Goal: Communication & Community: Participate in discussion

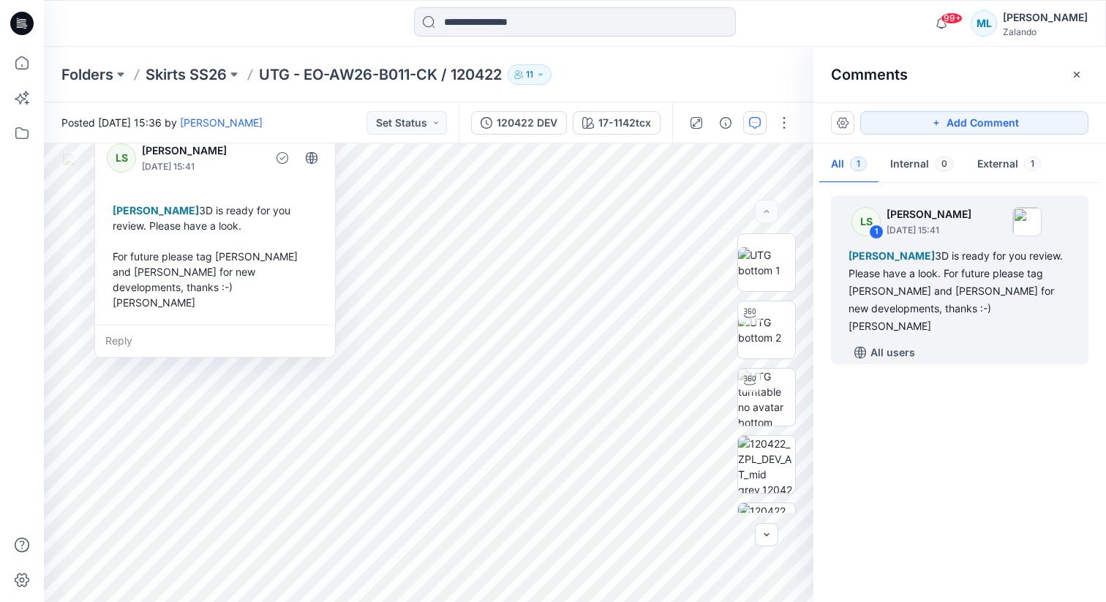
click at [671, 72] on div "Folders Skirts SS26 UTG - EO-AW26-B011-CK / 120422 11" at bounding box center [517, 74] width 913 height 20
click at [115, 159] on div "LS" at bounding box center [121, 157] width 29 height 29
click at [661, 62] on div "Folders Skirts SS26 UTG - EO-AW26-B011-CK / 120422 11" at bounding box center [575, 75] width 1062 height 56
click at [771, 263] on img at bounding box center [766, 262] width 57 height 31
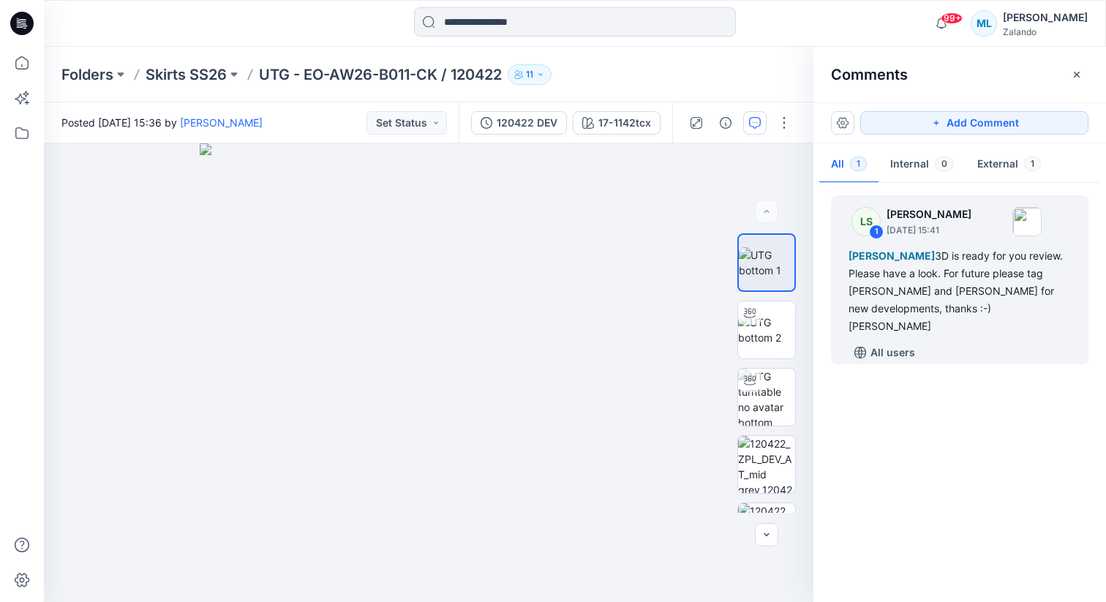
click at [944, 442] on div "LS 1 [PERSON_NAME] [DATE] 15:41 [PERSON_NAME] 3D is ready for you review. Pleas…" at bounding box center [959, 389] width 293 height 404
click at [766, 328] on img at bounding box center [766, 330] width 57 height 31
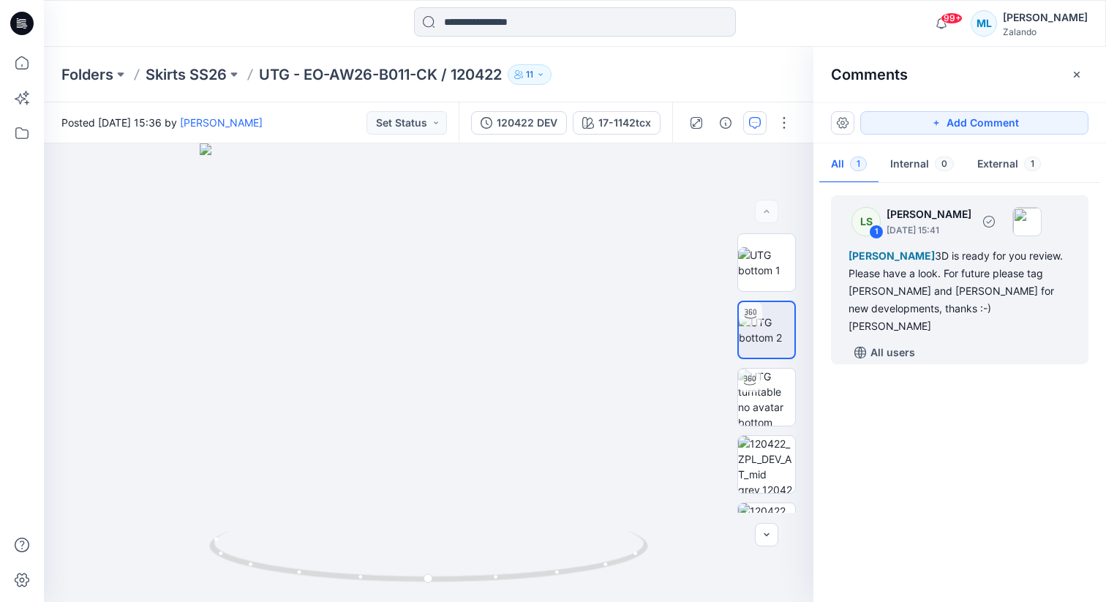
click at [946, 300] on div "[PERSON_NAME] 3D is ready for you review. Please have a look. For future please…" at bounding box center [959, 291] width 222 height 88
drag, startPoint x: 605, startPoint y: 361, endPoint x: 478, endPoint y: 372, distance: 127.0
click at [478, 372] on div at bounding box center [428, 372] width 769 height 459
click at [762, 466] on img at bounding box center [766, 464] width 57 height 57
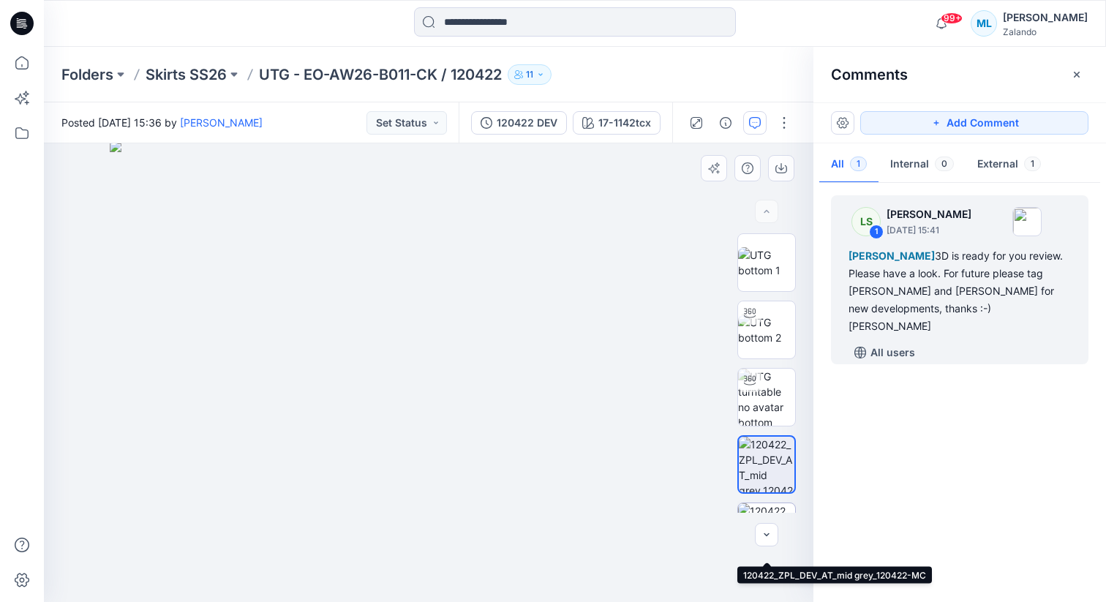
click at [765, 508] on img at bounding box center [766, 531] width 57 height 57
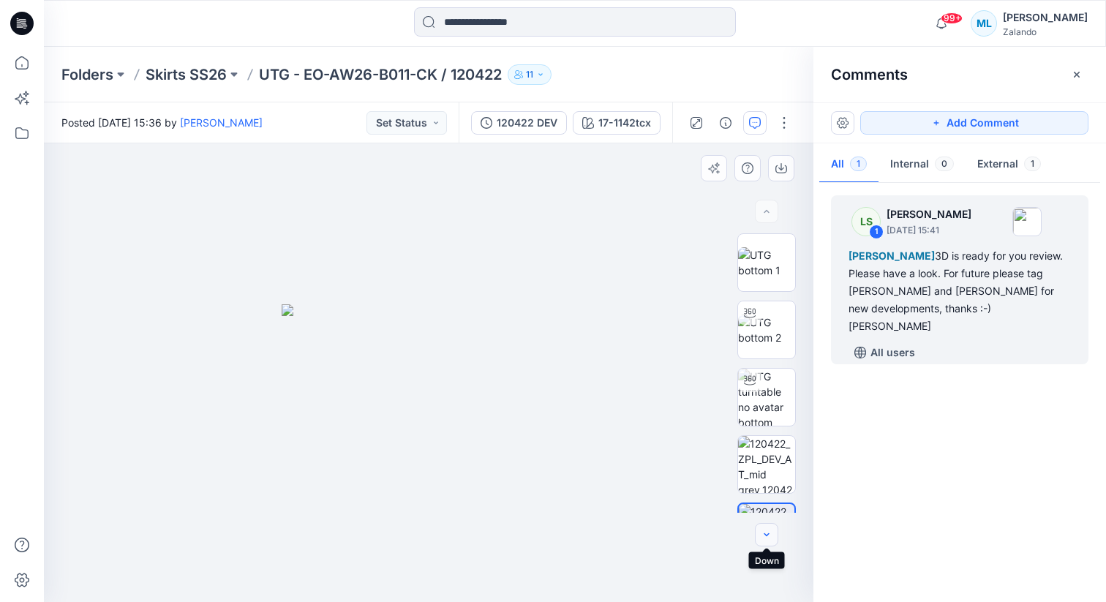
click at [767, 541] on button "button" at bounding box center [766, 534] width 23 height 23
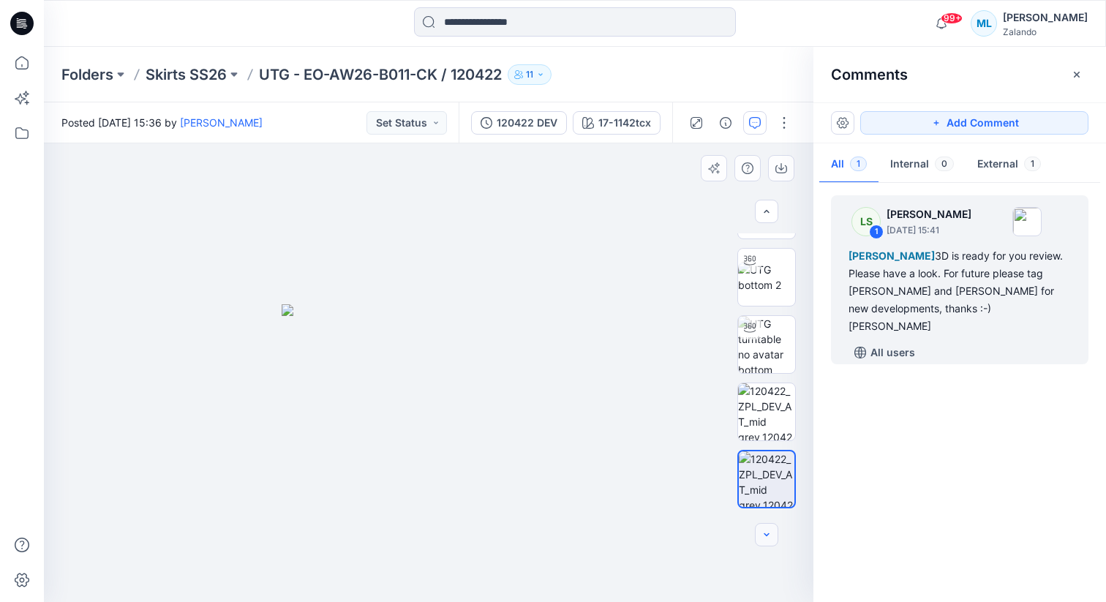
scroll to position [57, 0]
click at [924, 292] on div "[PERSON_NAME] 3D is ready for you review. Please have a look. For future please…" at bounding box center [959, 291] width 222 height 88
click at [955, 296] on div "[PERSON_NAME] 3D is ready for you review. Please have a look. For future please…" at bounding box center [959, 291] width 222 height 88
click at [938, 277] on div "[PERSON_NAME] 3D is ready for you review. Please have a look. For future please…" at bounding box center [959, 291] width 222 height 88
click at [920, 277] on div "[PERSON_NAME] 3D is ready for you review. Please have a look. For future please…" at bounding box center [959, 291] width 222 height 88
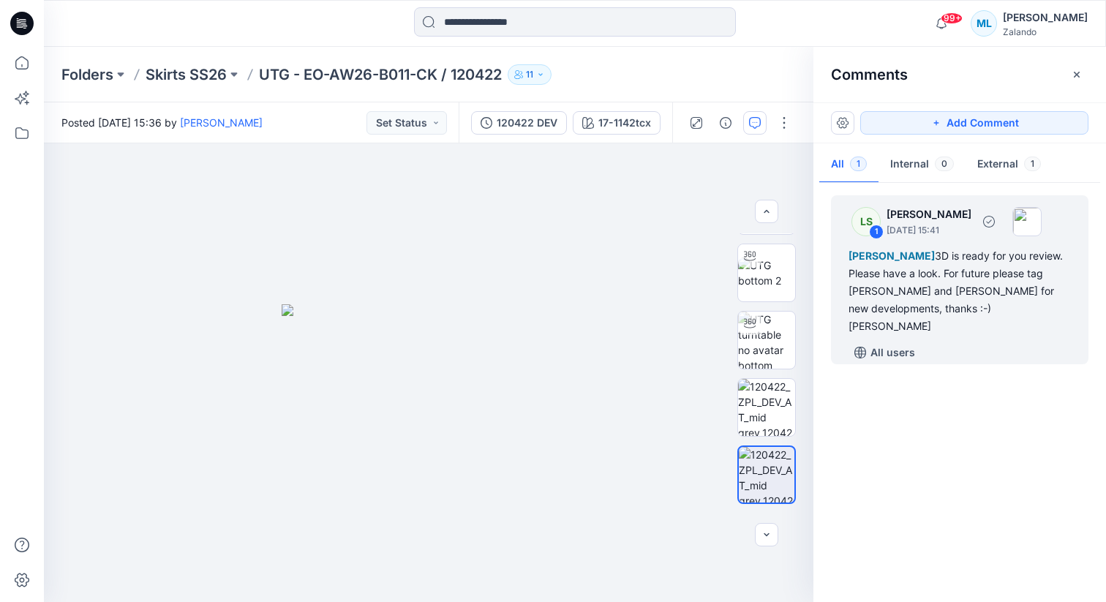
click at [925, 264] on div "[PERSON_NAME] 3D is ready for you review. Please have a look. For future please…" at bounding box center [959, 291] width 222 height 88
click at [896, 344] on p "All users" at bounding box center [892, 353] width 45 height 18
click at [914, 344] on p "Members only" at bounding box center [906, 353] width 72 height 18
click at [919, 296] on div "[PERSON_NAME] 3D is ready for you review. Please have a look. For future please…" at bounding box center [959, 291] width 222 height 88
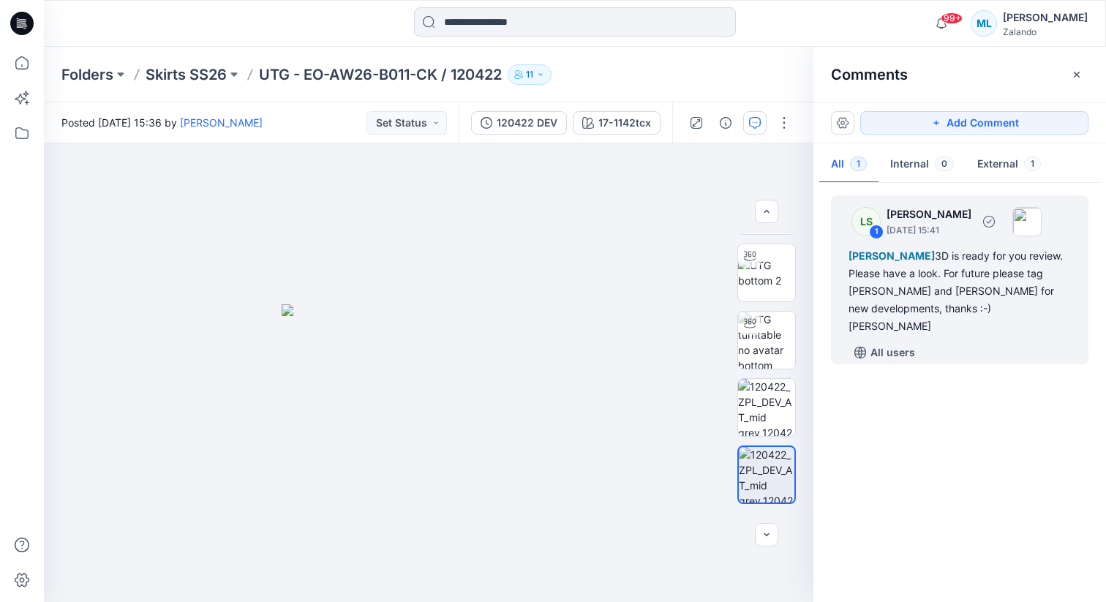
click at [977, 279] on div "[PERSON_NAME] 3D is ready for you review. Please have a look. For future please…" at bounding box center [959, 291] width 222 height 88
click at [946, 287] on div "[PERSON_NAME] 3D is ready for you review. Please have a look. For future please…" at bounding box center [959, 291] width 222 height 88
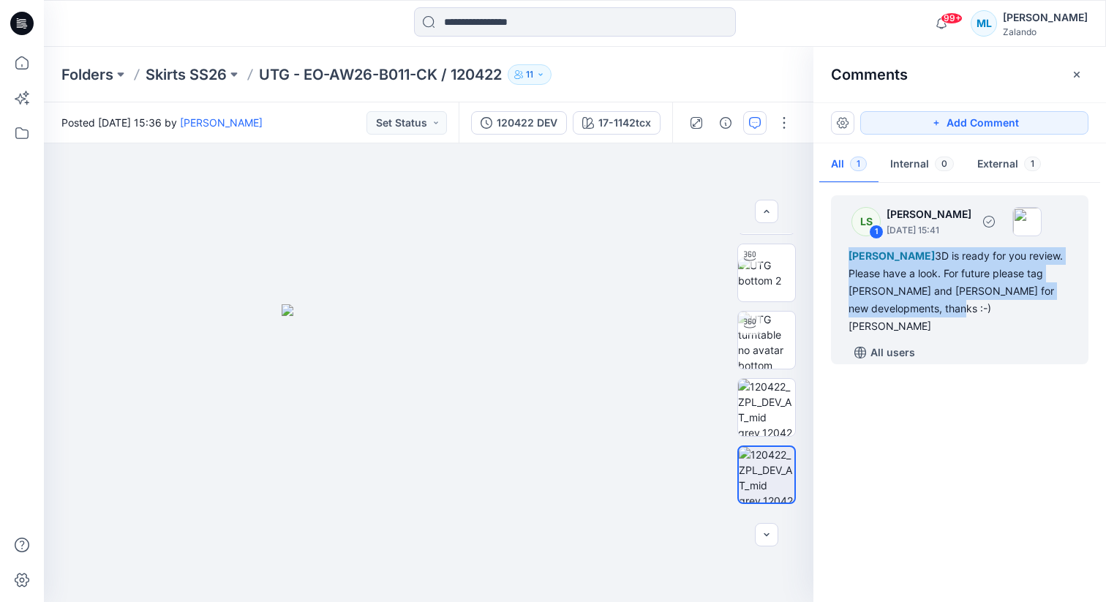
click at [946, 287] on div "[PERSON_NAME] 3D is ready for you review. Please have a look. For future please…" at bounding box center [959, 291] width 222 height 88
click at [980, 295] on div "[PERSON_NAME] 3D is ready for you review. Please have a look. For future please…" at bounding box center [959, 291] width 222 height 88
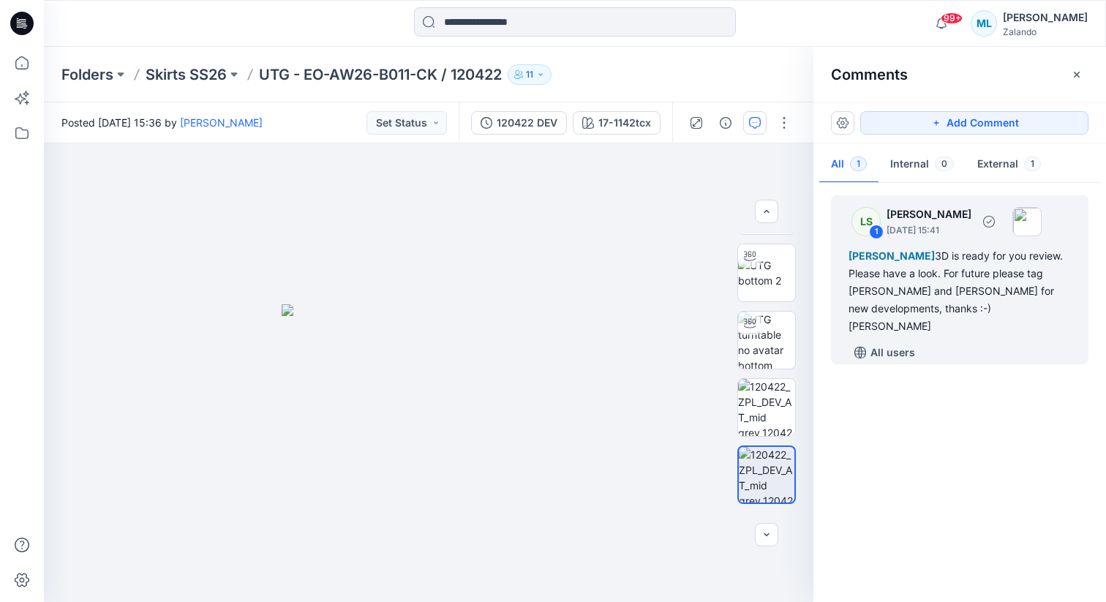
click at [914, 270] on div "[PERSON_NAME] 3D is ready for you review. Please have a look. For future please…" at bounding box center [959, 291] width 222 height 88
click at [951, 128] on button "Add Comment" at bounding box center [974, 122] width 228 height 23
click at [925, 278] on div "[PERSON_NAME] 3D is ready for you review. Please have a look. For future please…" at bounding box center [959, 291] width 222 height 88
click at [955, 278] on div "[PERSON_NAME] 3D is ready for you review. Please have a look. For future please…" at bounding box center [959, 291] width 222 height 88
click at [990, 259] on div "[PERSON_NAME] 3D is ready for you review. Please have a look. For future please…" at bounding box center [959, 291] width 222 height 88
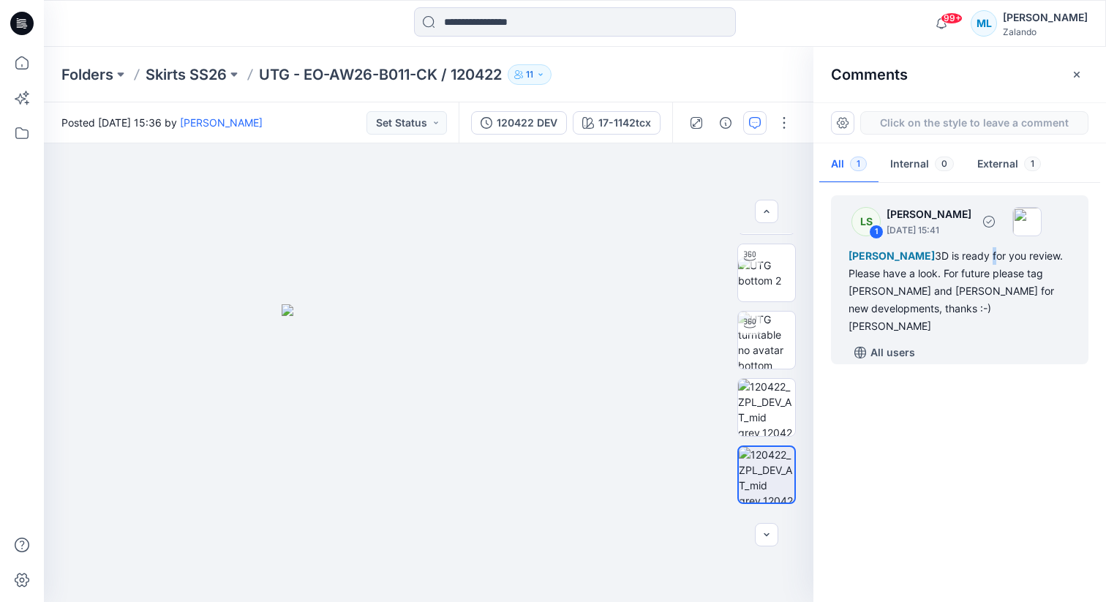
click at [1026, 287] on div "[PERSON_NAME] 3D is ready for you review. Please have a look. For future please…" at bounding box center [959, 291] width 222 height 88
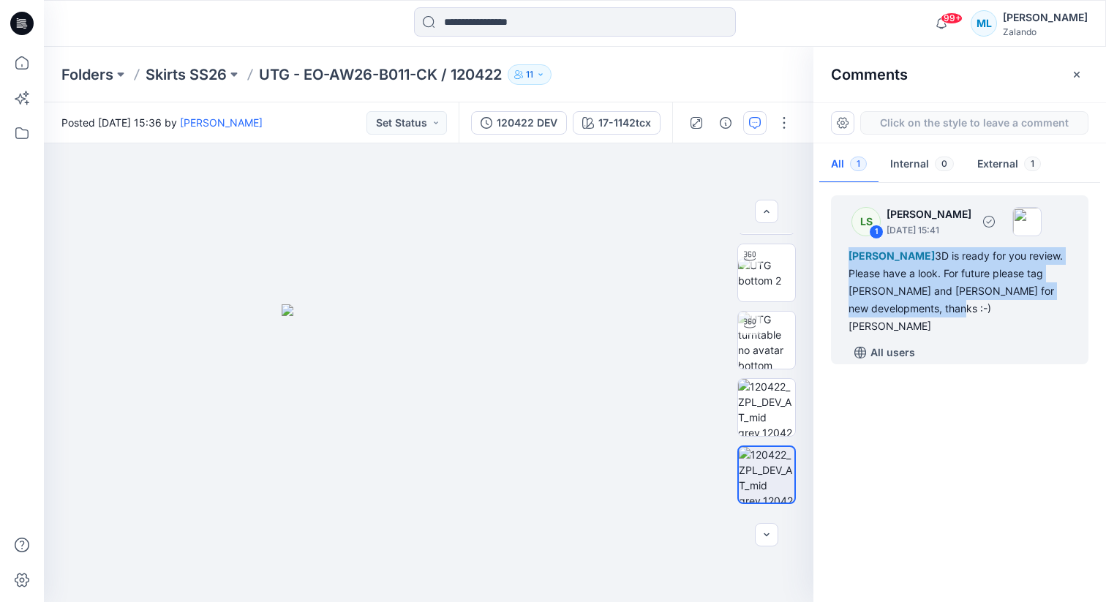
click at [1026, 287] on div "[PERSON_NAME] 3D is ready for you review. Please have a look. For future please…" at bounding box center [959, 291] width 222 height 88
click at [767, 216] on icon "button" at bounding box center [767, 212] width 12 height 12
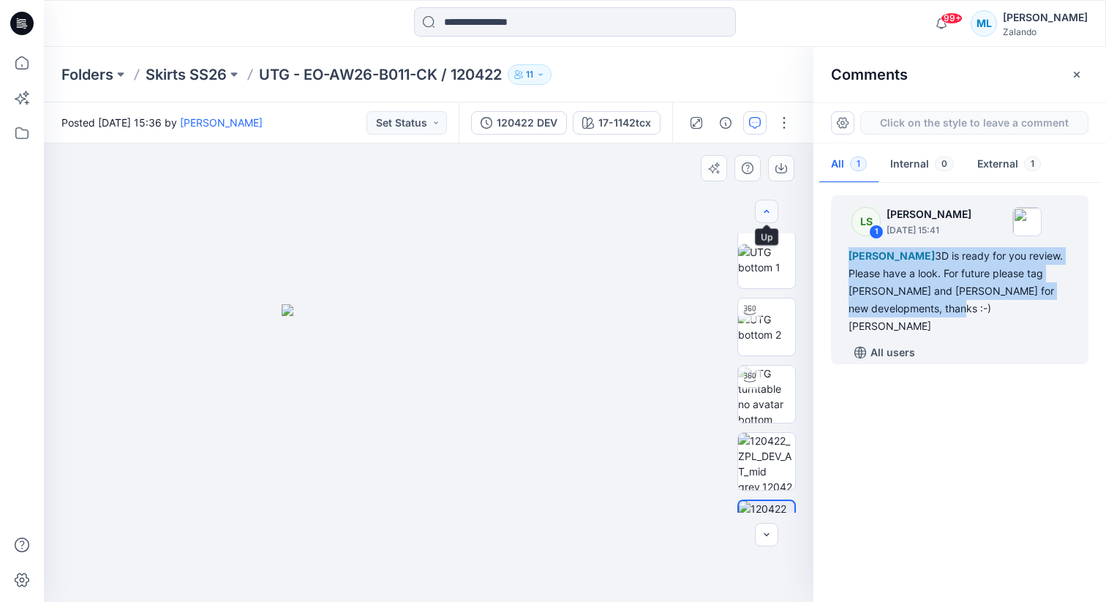
scroll to position [0, 0]
click at [767, 257] on img at bounding box center [766, 262] width 57 height 31
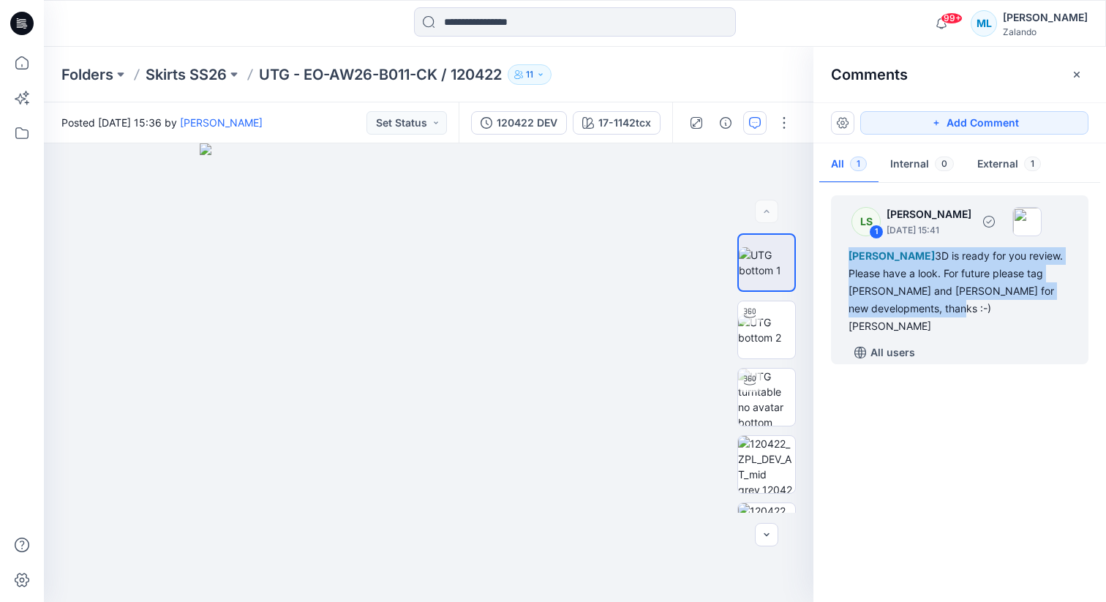
click at [945, 287] on div "[PERSON_NAME] 3D is ready for you review. Please have a look. For future please…" at bounding box center [959, 291] width 222 height 88
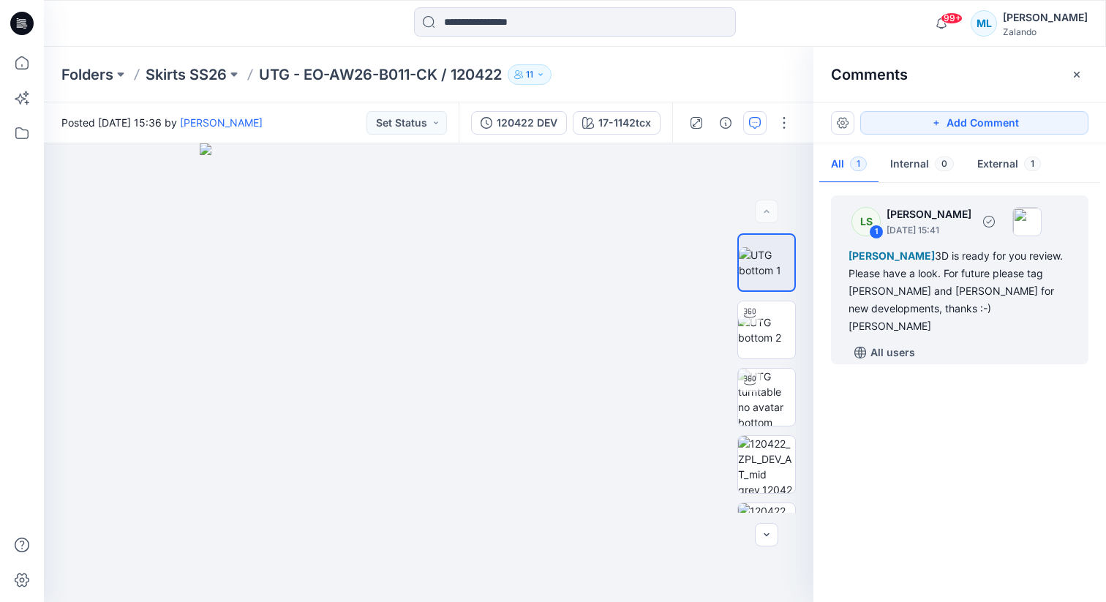
click at [980, 283] on div "[PERSON_NAME] 3D is ready for you review. Please have a look. For future please…" at bounding box center [959, 291] width 222 height 88
click at [954, 279] on div "[PERSON_NAME] 3D is ready for you review. Please have a look. For future please…" at bounding box center [959, 291] width 222 height 88
click at [872, 225] on div "1" at bounding box center [876, 232] width 15 height 15
click at [769, 319] on img at bounding box center [766, 330] width 57 height 31
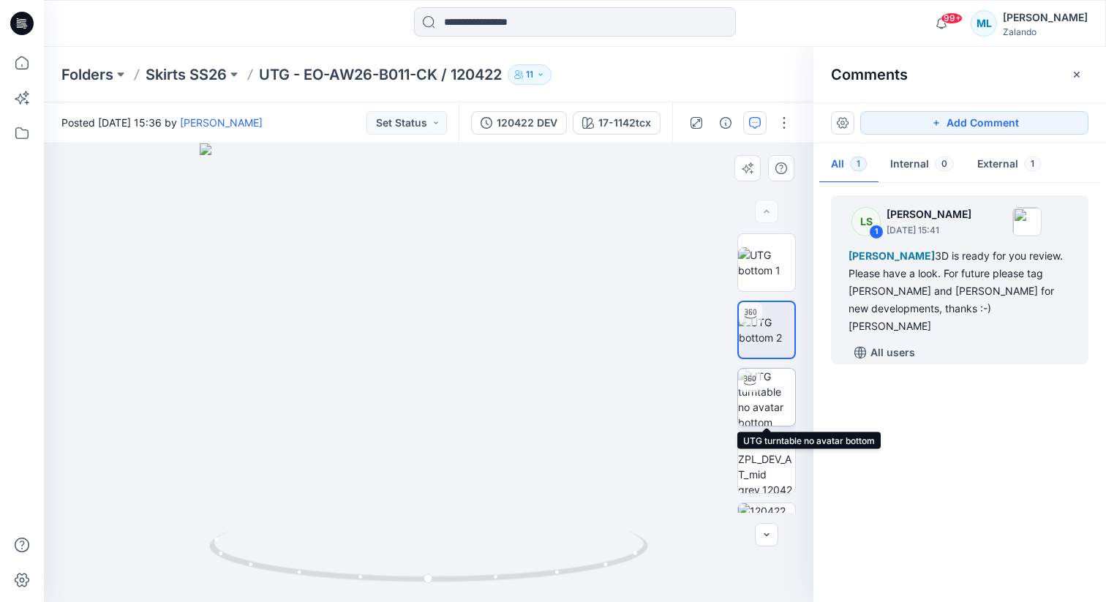
click at [772, 381] on img at bounding box center [766, 397] width 57 height 57
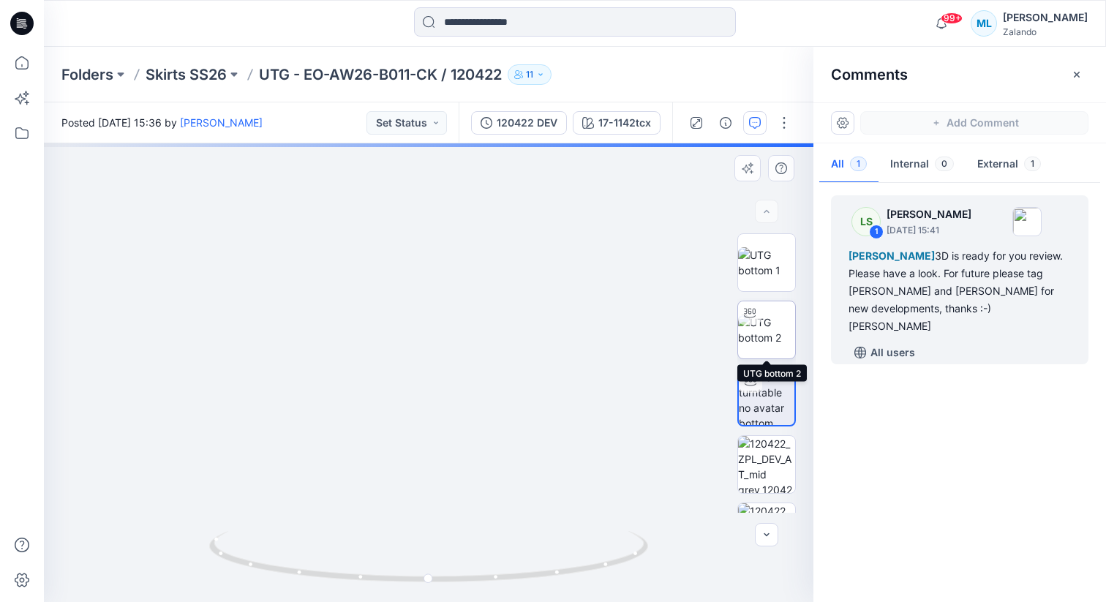
click at [770, 330] on img at bounding box center [766, 330] width 57 height 31
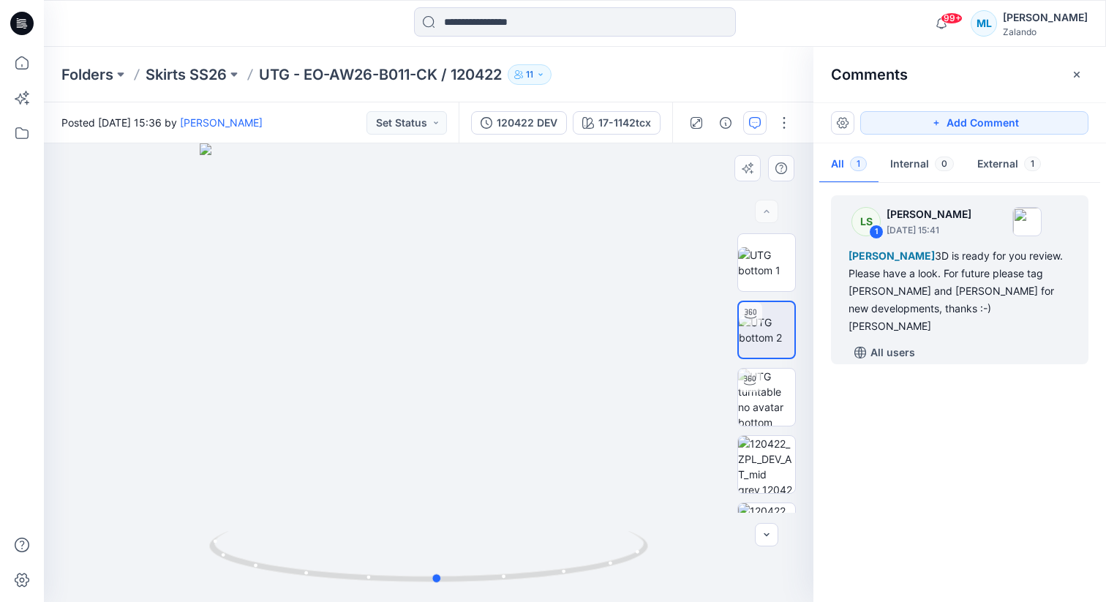
drag, startPoint x: 440, startPoint y: 343, endPoint x: 448, endPoint y: 374, distance: 32.0
click at [448, 374] on div at bounding box center [428, 372] width 769 height 459
click at [944, 296] on div "[PERSON_NAME] 3D is ready for you review. Please have a look. For future please…" at bounding box center [959, 291] width 222 height 88
click at [978, 121] on button "Add Comment" at bounding box center [974, 122] width 228 height 23
click at [455, 329] on div "2" at bounding box center [428, 372] width 769 height 459
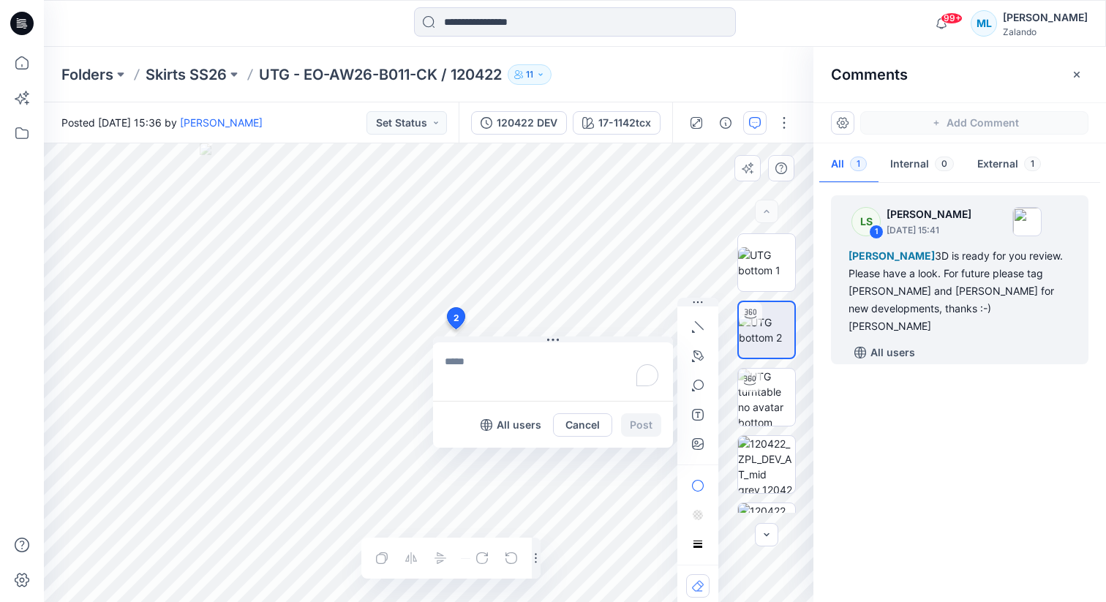
click at [491, 369] on textarea "To enrich screen reader interactions, please activate Accessibility in Grammarl…" at bounding box center [553, 371] width 240 height 59
type textarea "*"
click at [508, 468] on p "[PERSON_NAME]" at bounding box center [541, 468] width 110 height 18
drag, startPoint x: 566, startPoint y: 363, endPoint x: 522, endPoint y: 364, distance: 43.9
click at [522, 364] on textarea "**********" at bounding box center [553, 371] width 240 height 59
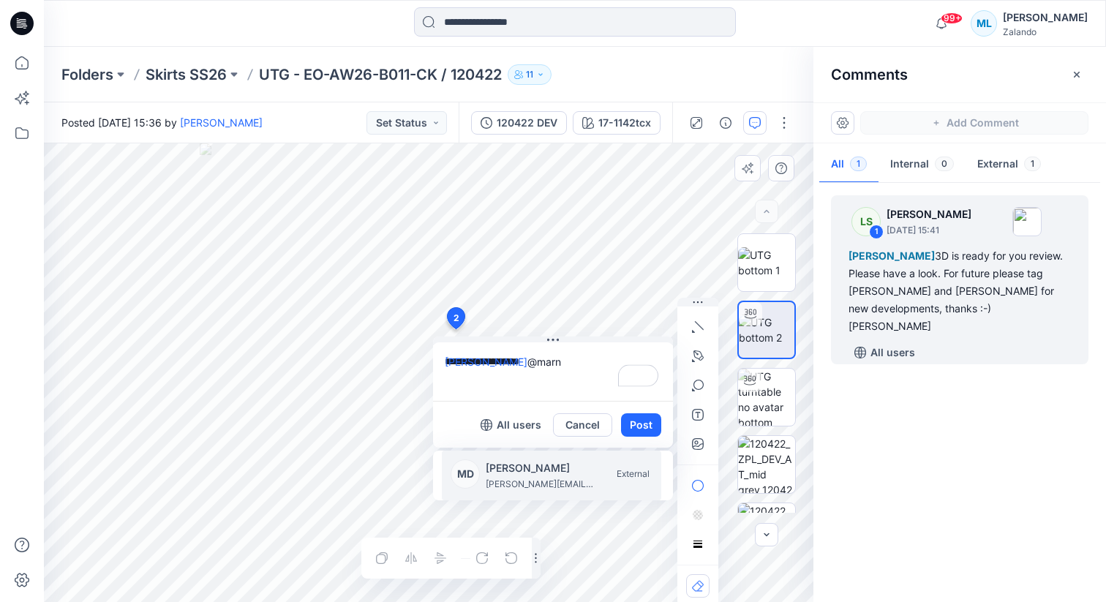
click at [514, 468] on p "[PERSON_NAME]" at bounding box center [541, 468] width 110 height 18
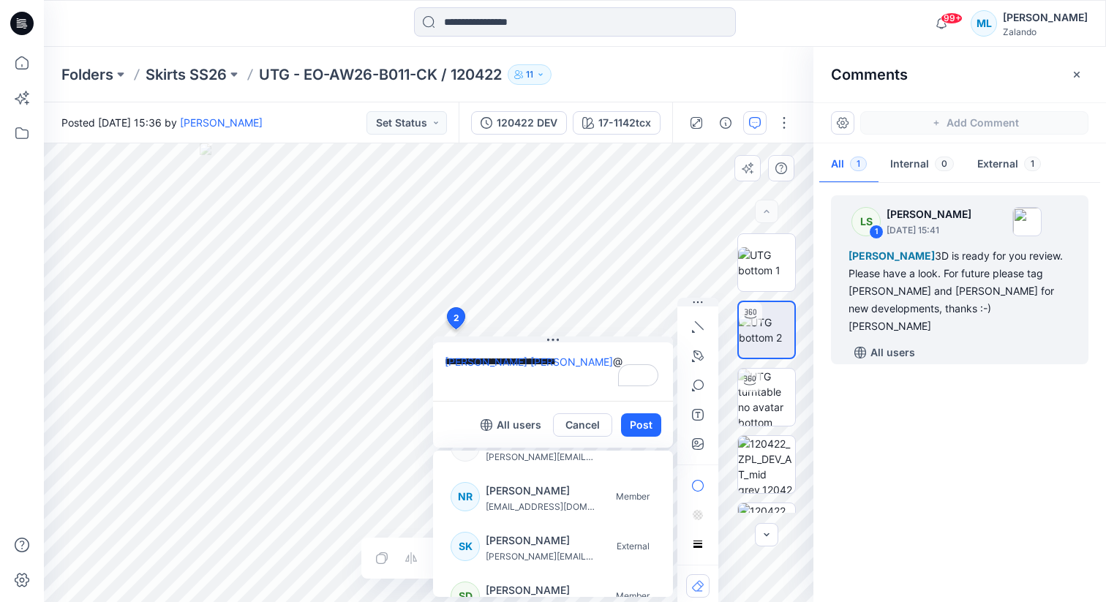
scroll to position [351, 0]
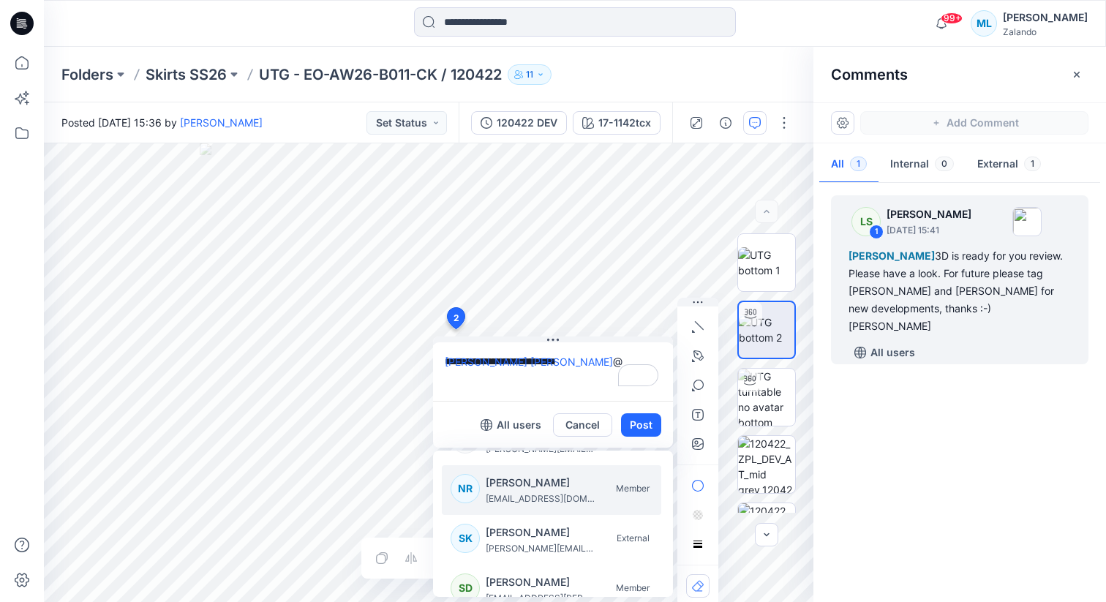
type textarea "**********"
click at [533, 75] on p "11" at bounding box center [529, 75] width 7 height 16
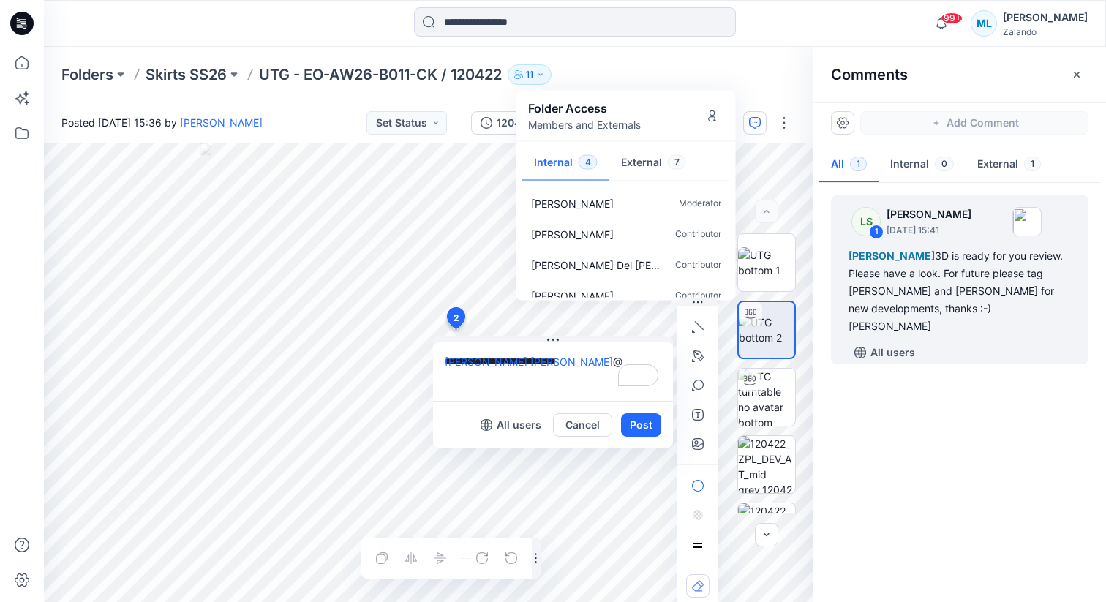
click at [572, 127] on p "Members and Externals" at bounding box center [584, 124] width 113 height 15
click at [708, 111] on icon "Manage Users" at bounding box center [713, 116] width 12 height 12
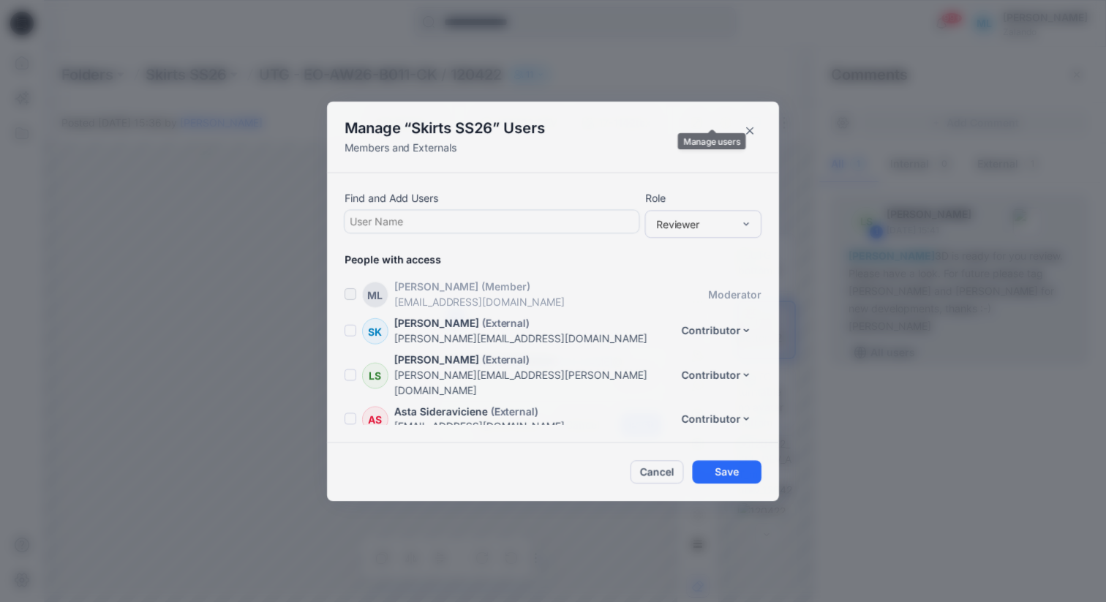
scroll to position [250, 0]
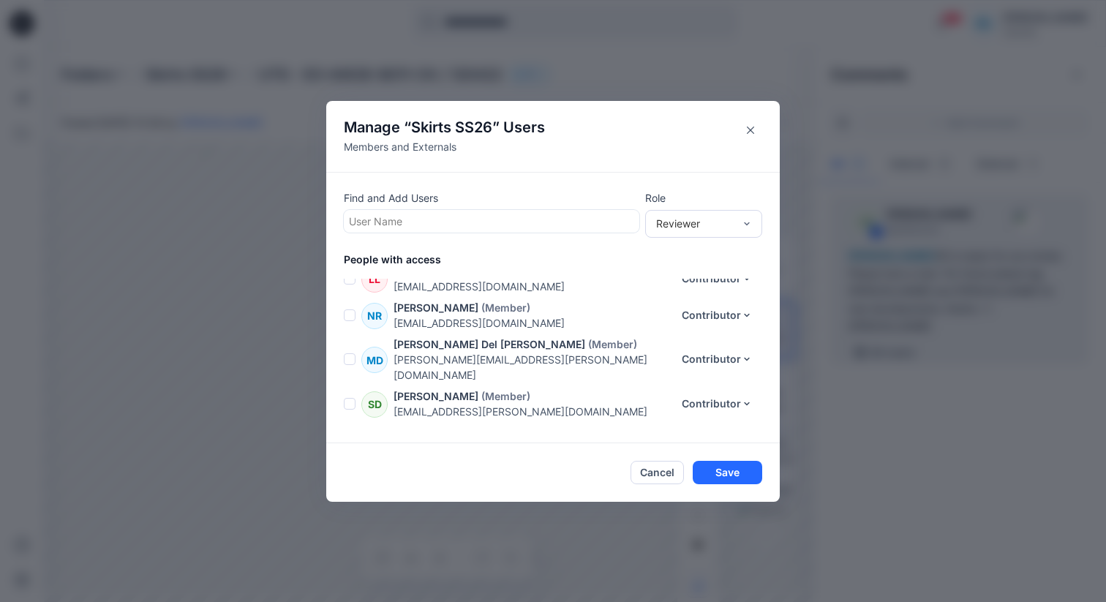
click at [416, 217] on div at bounding box center [491, 221] width 285 height 18
type input "****"
click at [432, 219] on div "****" at bounding box center [491, 221] width 285 height 18
click at [432, 219] on div at bounding box center [491, 221] width 285 height 18
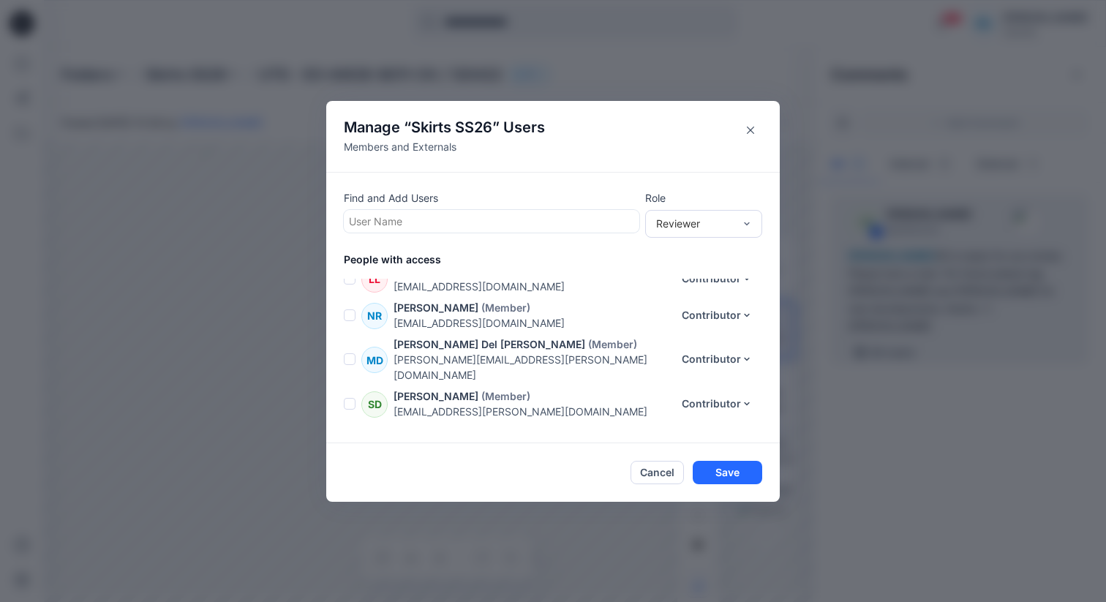
click at [388, 220] on div at bounding box center [491, 221] width 285 height 18
click at [383, 222] on div at bounding box center [491, 221] width 285 height 18
click at [369, 219] on div at bounding box center [491, 221] width 285 height 18
type input "****"
click at [407, 219] on div "****" at bounding box center [491, 221] width 285 height 18
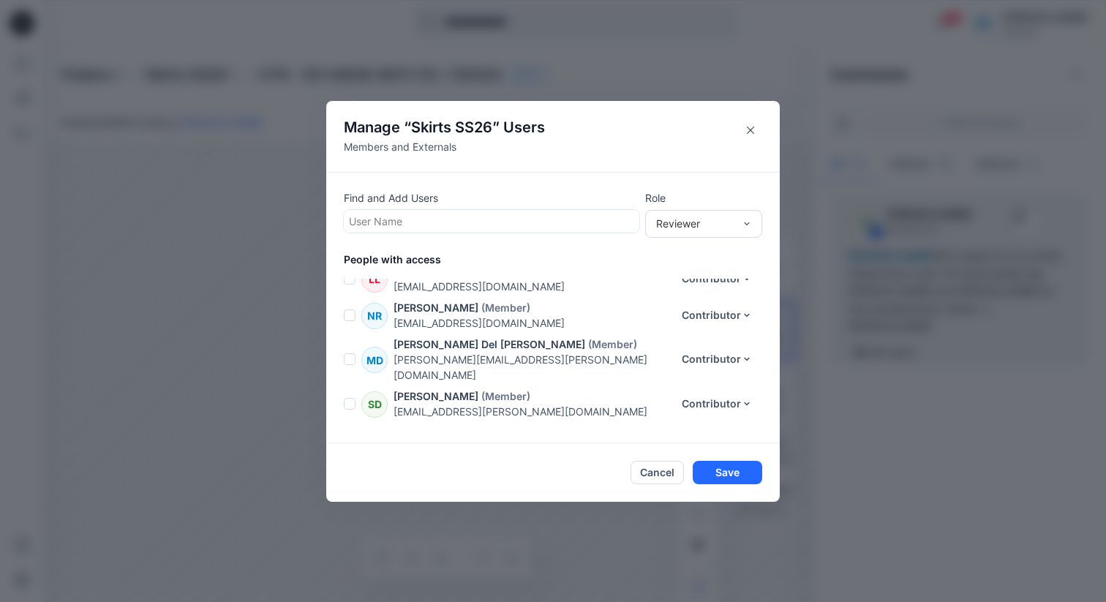
click at [407, 219] on div at bounding box center [491, 221] width 285 height 18
click at [654, 473] on button "Cancel" at bounding box center [657, 472] width 53 height 23
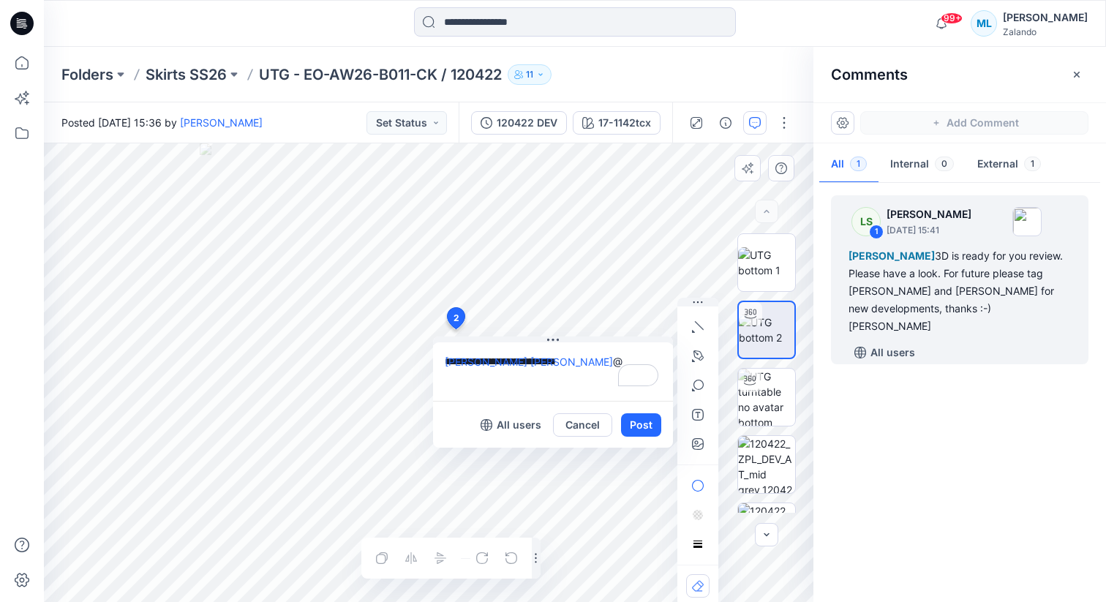
click at [609, 357] on textarea "**********" at bounding box center [553, 371] width 240 height 59
click at [530, 494] on p "[PERSON_NAME][EMAIL_ADDRESS][PERSON_NAME][DOMAIN_NAME]" at bounding box center [541, 501] width 110 height 15
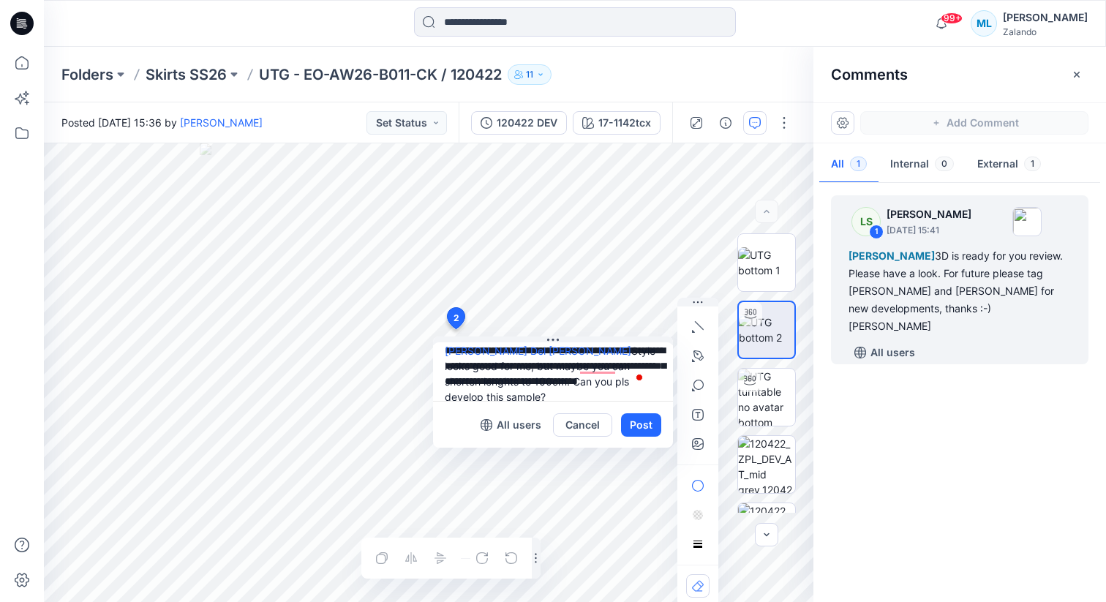
scroll to position [26, 0]
click at [644, 385] on div "2" at bounding box center [622, 378] width 68 height 31
click at [530, 389] on textarea "**********" at bounding box center [553, 371] width 240 height 59
click at [655, 382] on textarea "**********" at bounding box center [553, 371] width 240 height 59
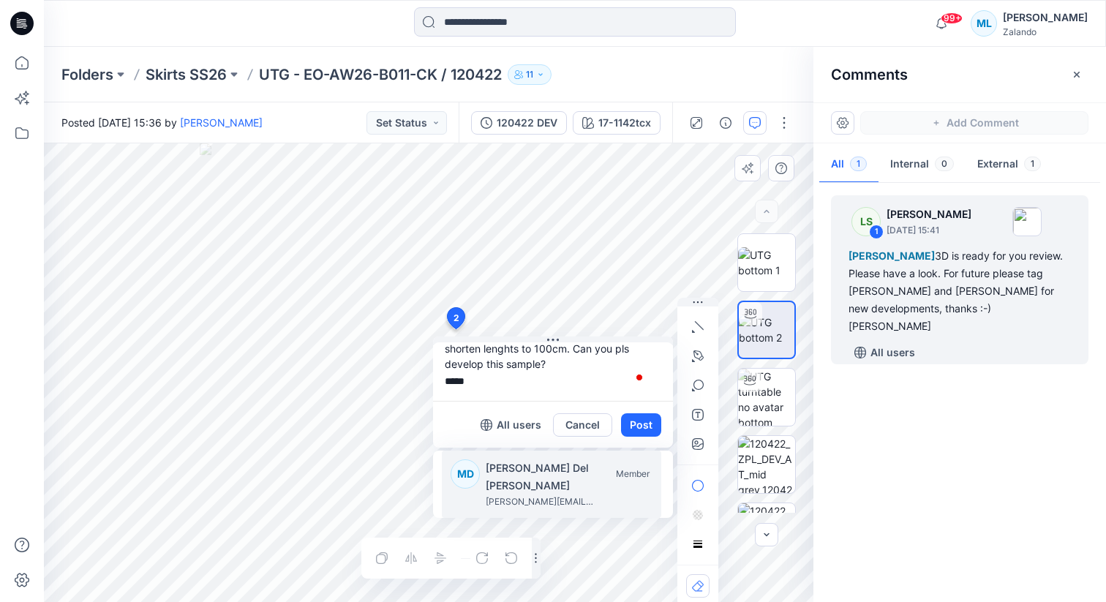
click at [560, 463] on p "[PERSON_NAME] Del [PERSON_NAME]" at bounding box center [574, 476] width 176 height 35
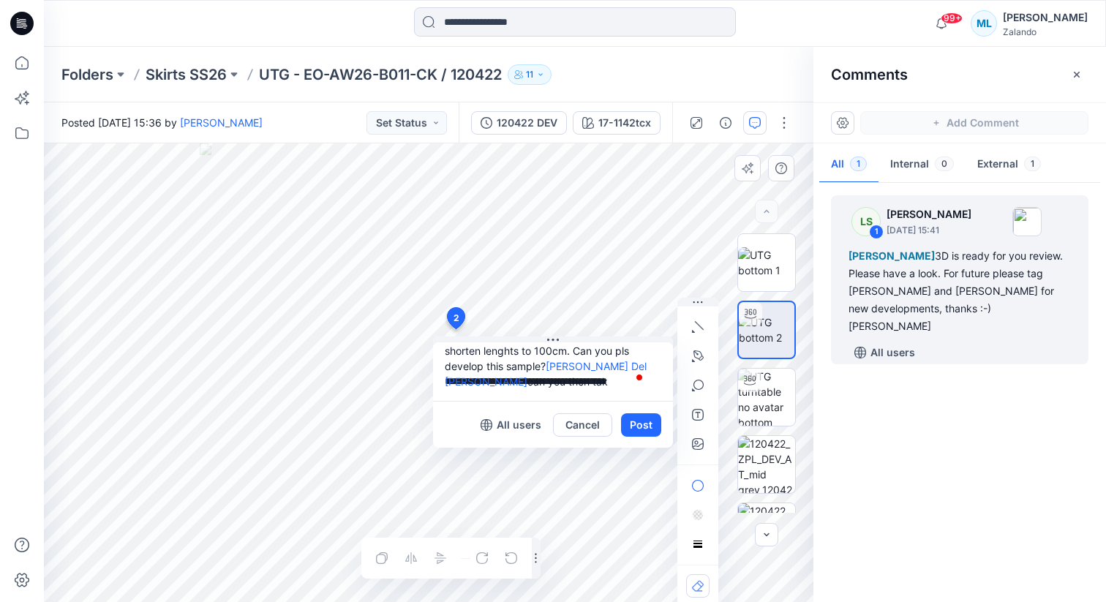
scroll to position [75, 0]
type textarea "**********"
click at [649, 414] on button "Post" at bounding box center [641, 424] width 40 height 23
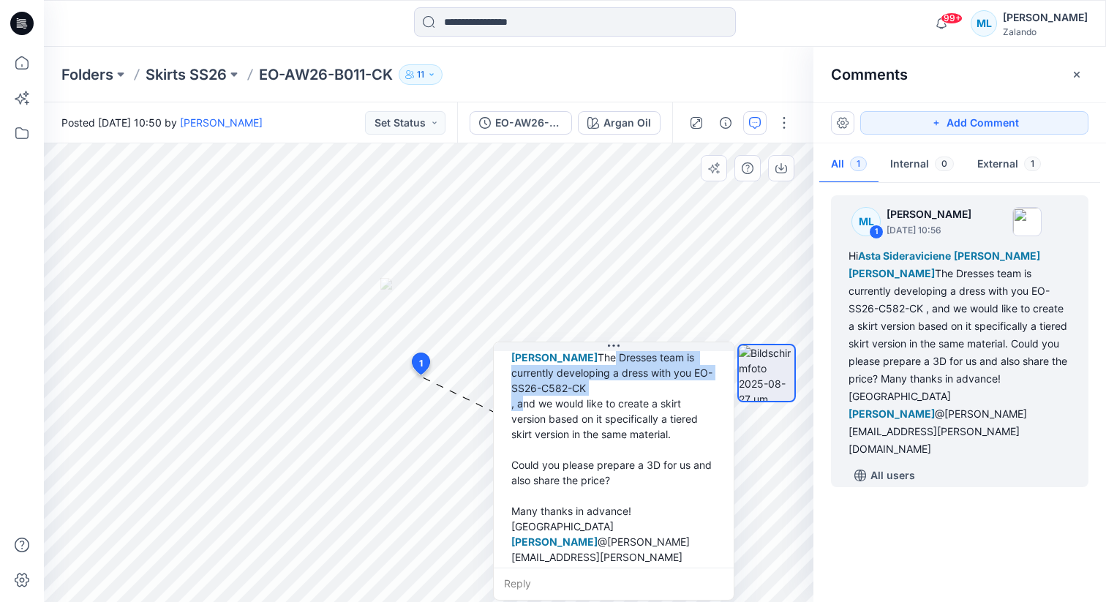
scroll to position [148, 0]
